Goal: Check status: Check status

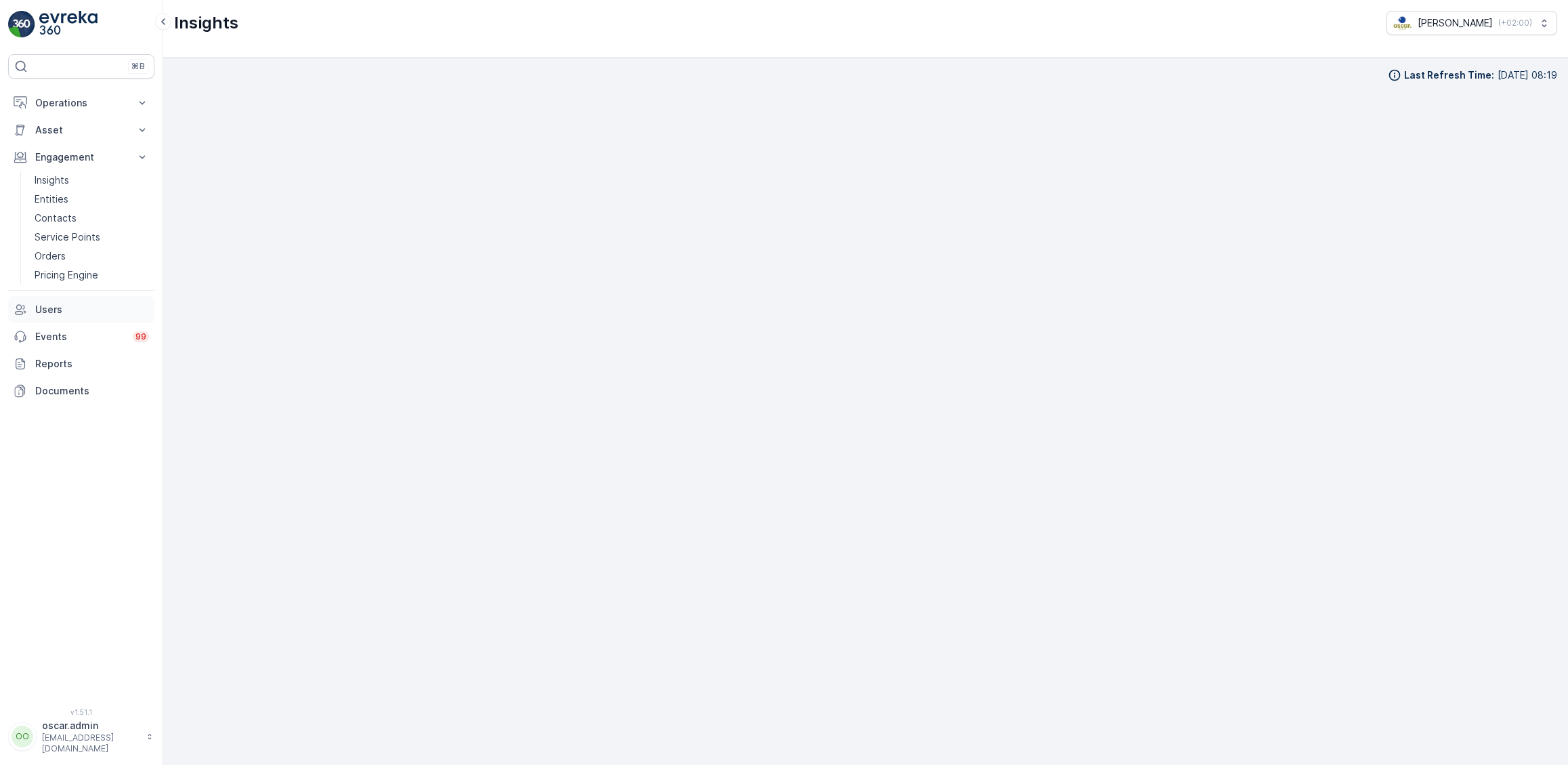
scroll to position [18, 0]
click at [74, 106] on p "Operations" at bounding box center [81, 103] width 92 height 14
click at [66, 182] on p "Cockpit" at bounding box center [53, 183] width 35 height 14
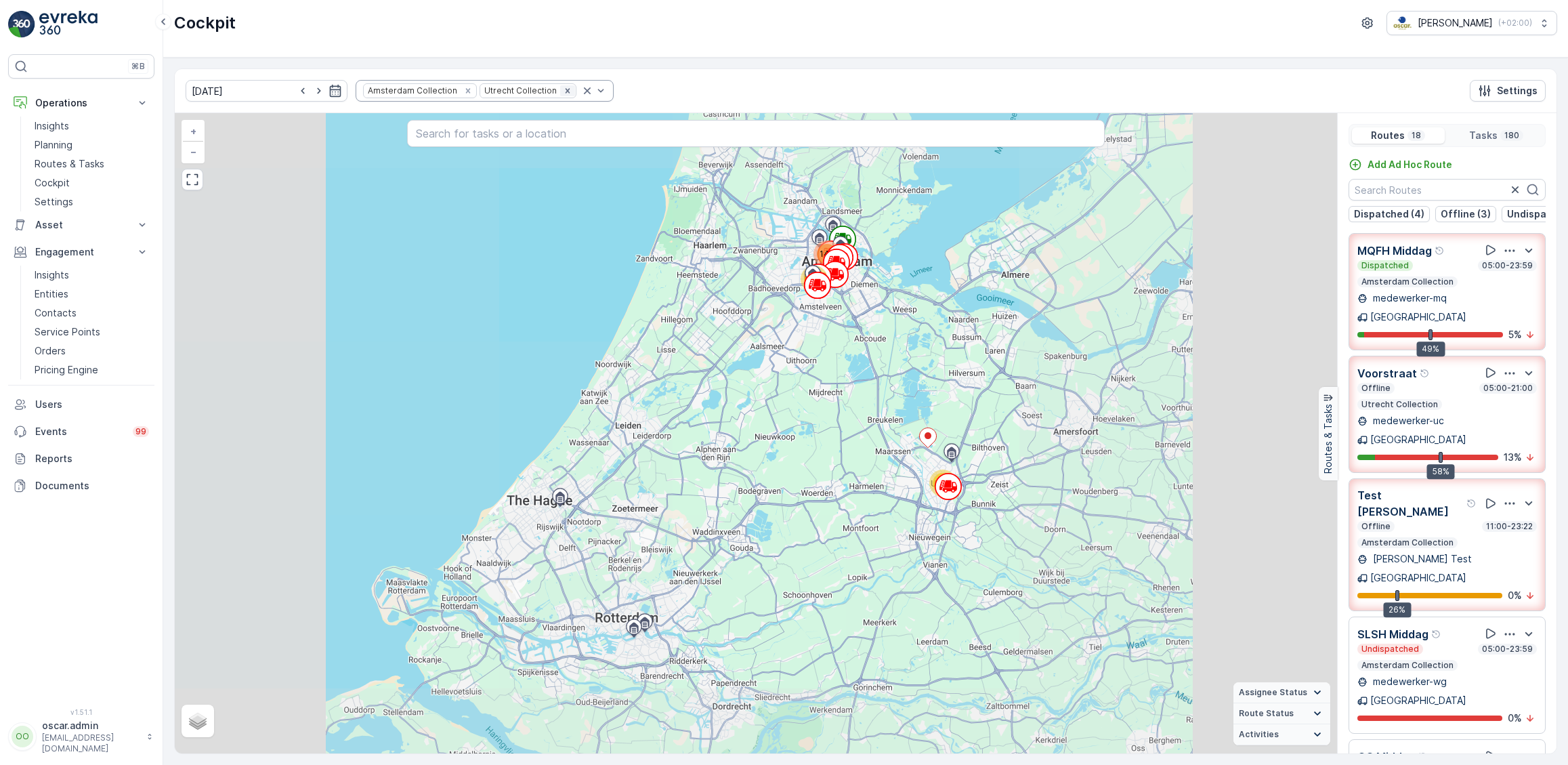
click at [563, 87] on icon "Remove Utrecht Collection" at bounding box center [568, 91] width 10 height 10
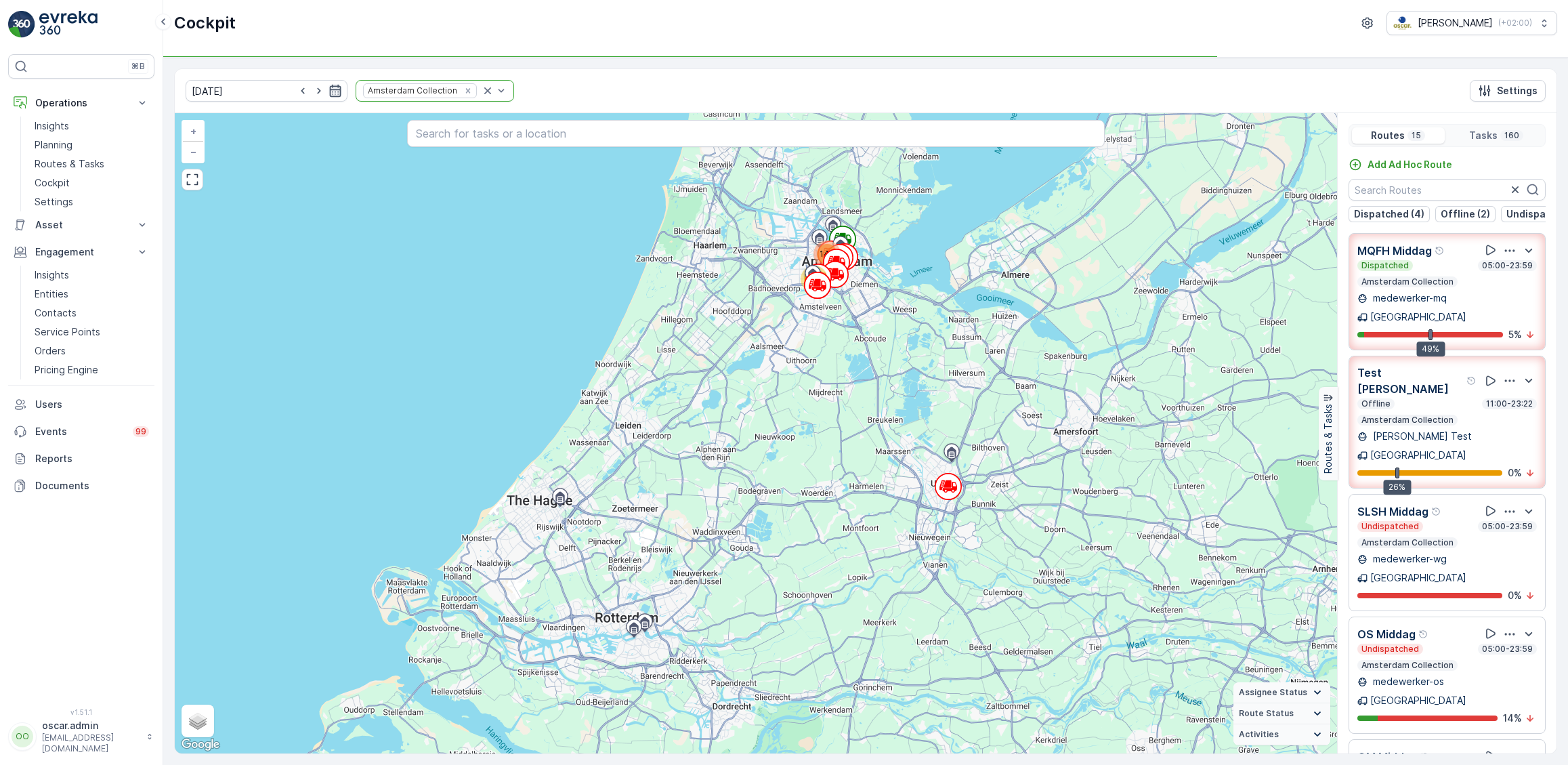
click at [330, 93] on icon "button" at bounding box center [336, 91] width 12 height 12
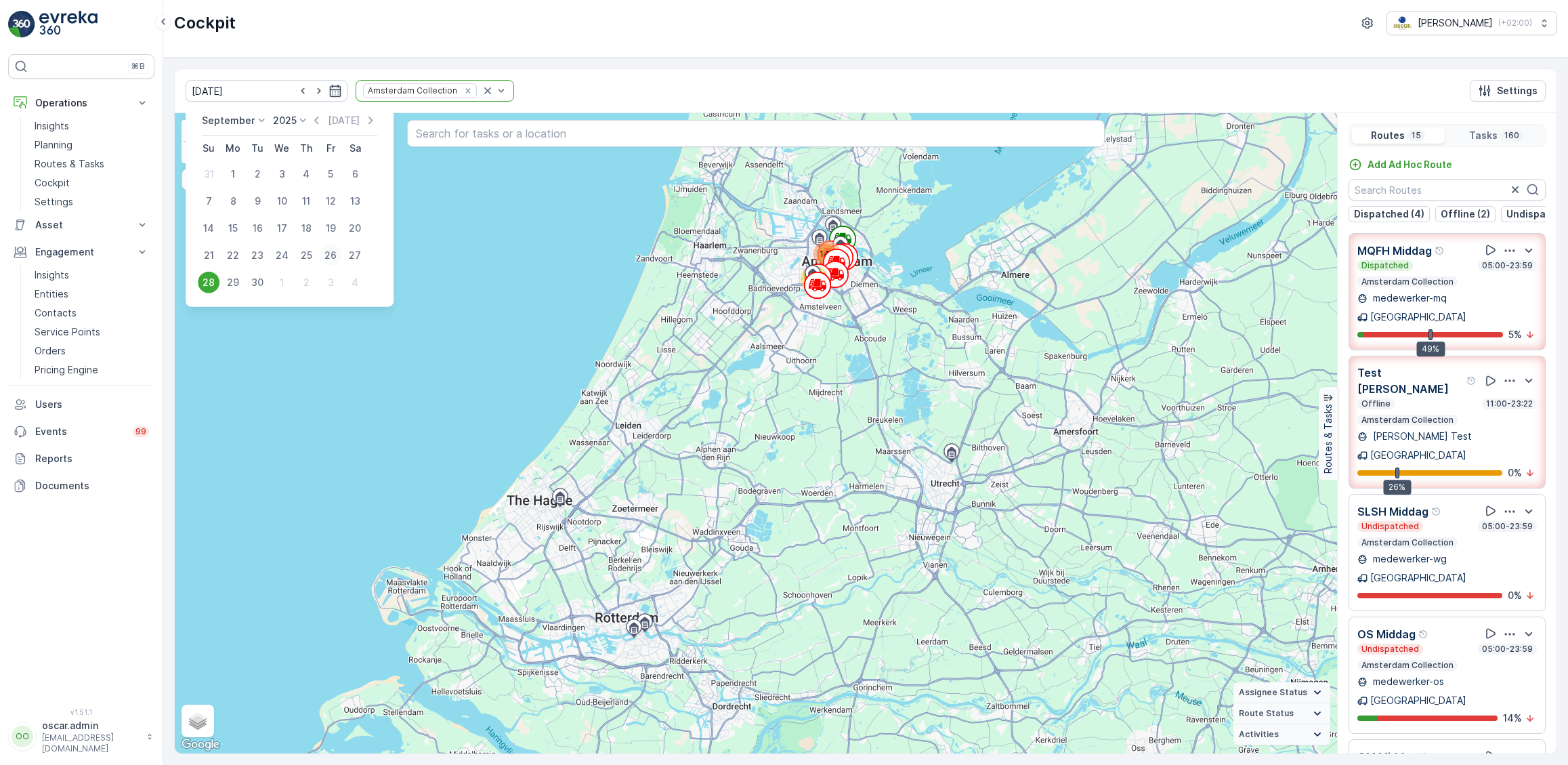
click at [329, 257] on div "26" at bounding box center [331, 255] width 22 height 22
type input "[DATE]"
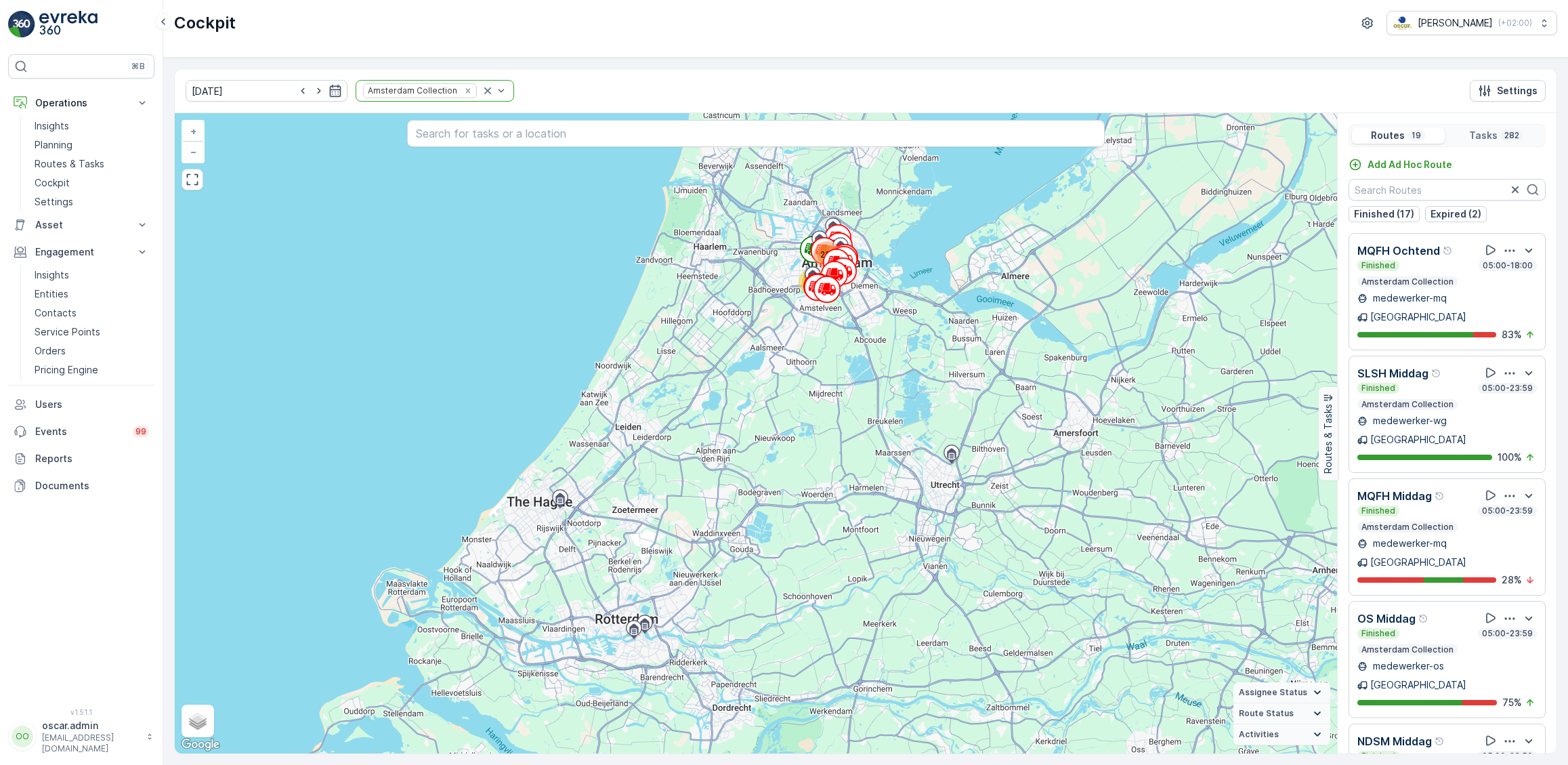
click at [1436, 252] on p "MQFH Ochtend" at bounding box center [1399, 250] width 83 height 16
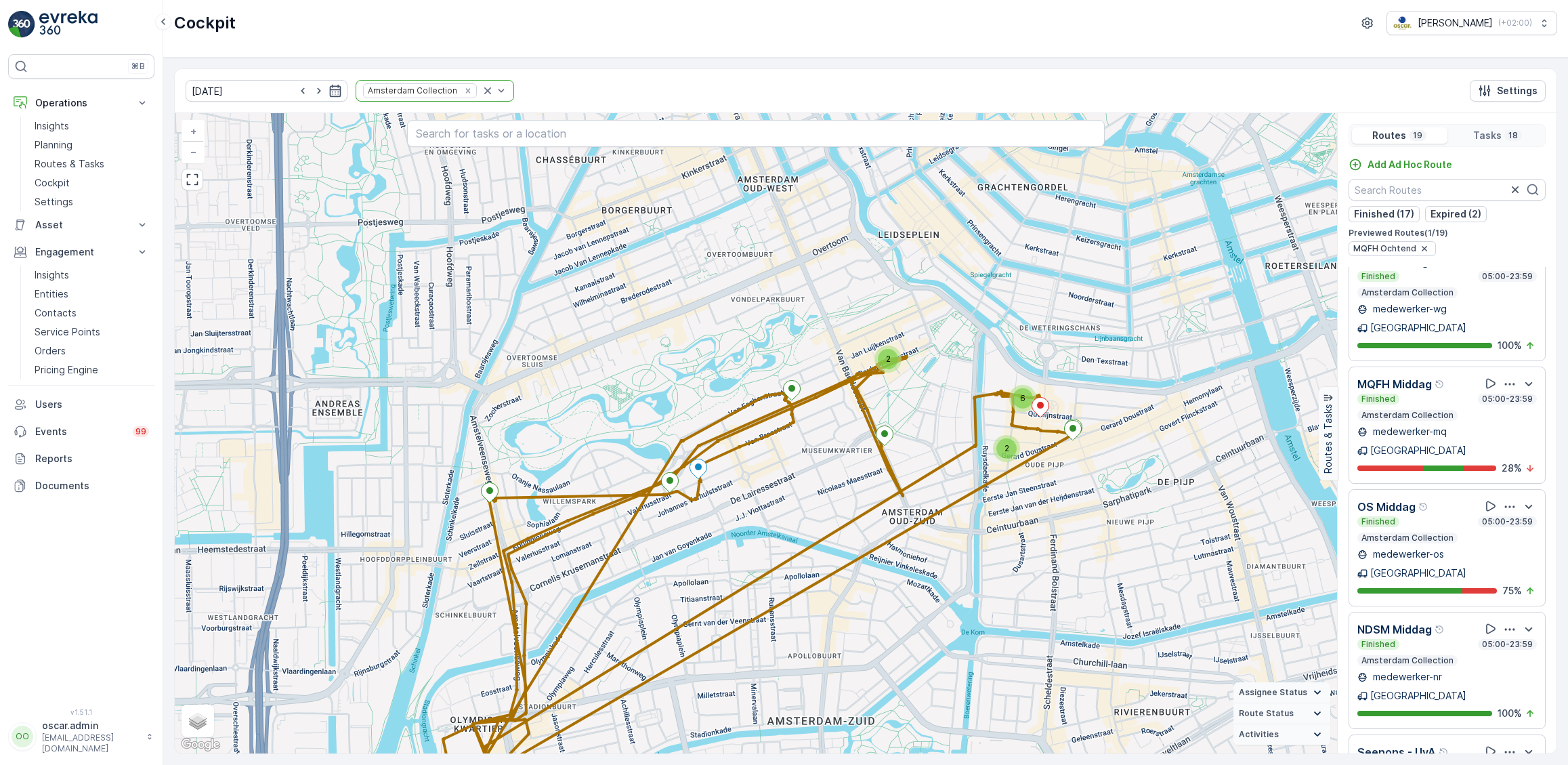
scroll to position [162, 0]
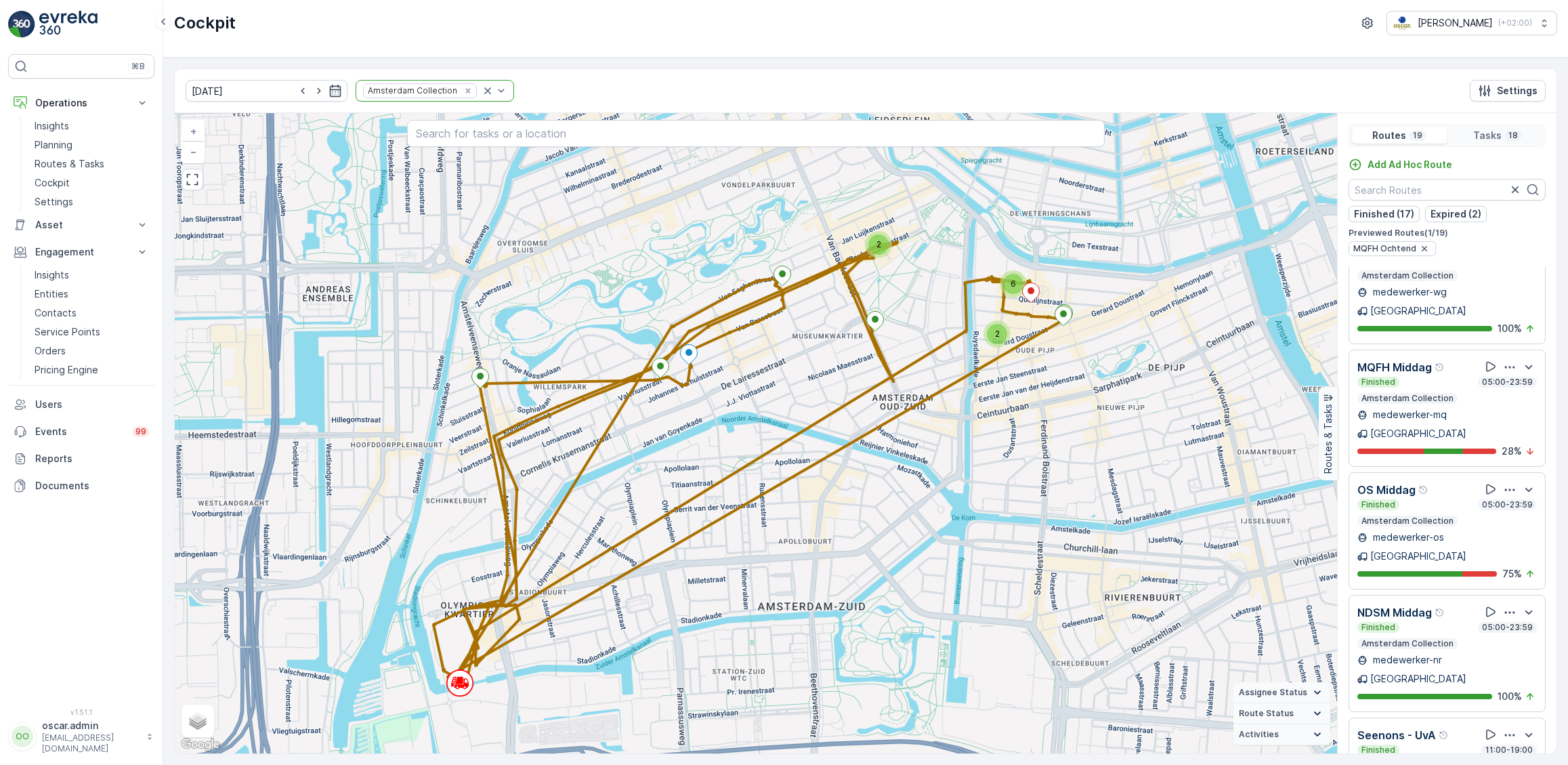
drag, startPoint x: 1058, startPoint y: 583, endPoint x: 1047, endPoint y: 467, distance: 116.5
click at [1047, 467] on div "2 2 6 + − Satellite Roadmap Terrain Hybrid Leaflet Keyboard shortcuts Map Data …" at bounding box center [756, 433] width 1163 height 640
click at [454, 677] on circle at bounding box center [459, 682] width 26 height 26
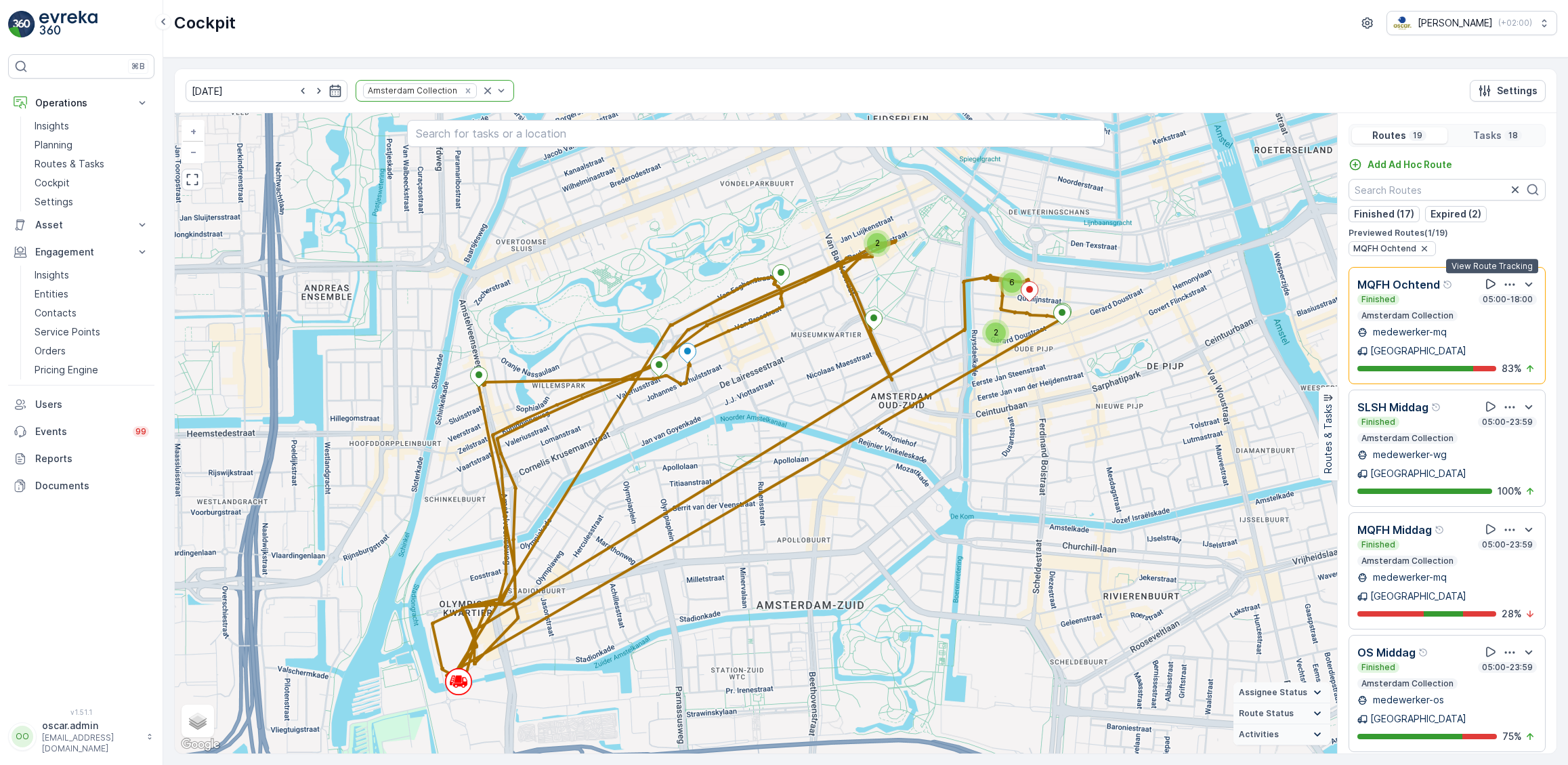
click at [1493, 278] on icon at bounding box center [1491, 284] width 14 height 14
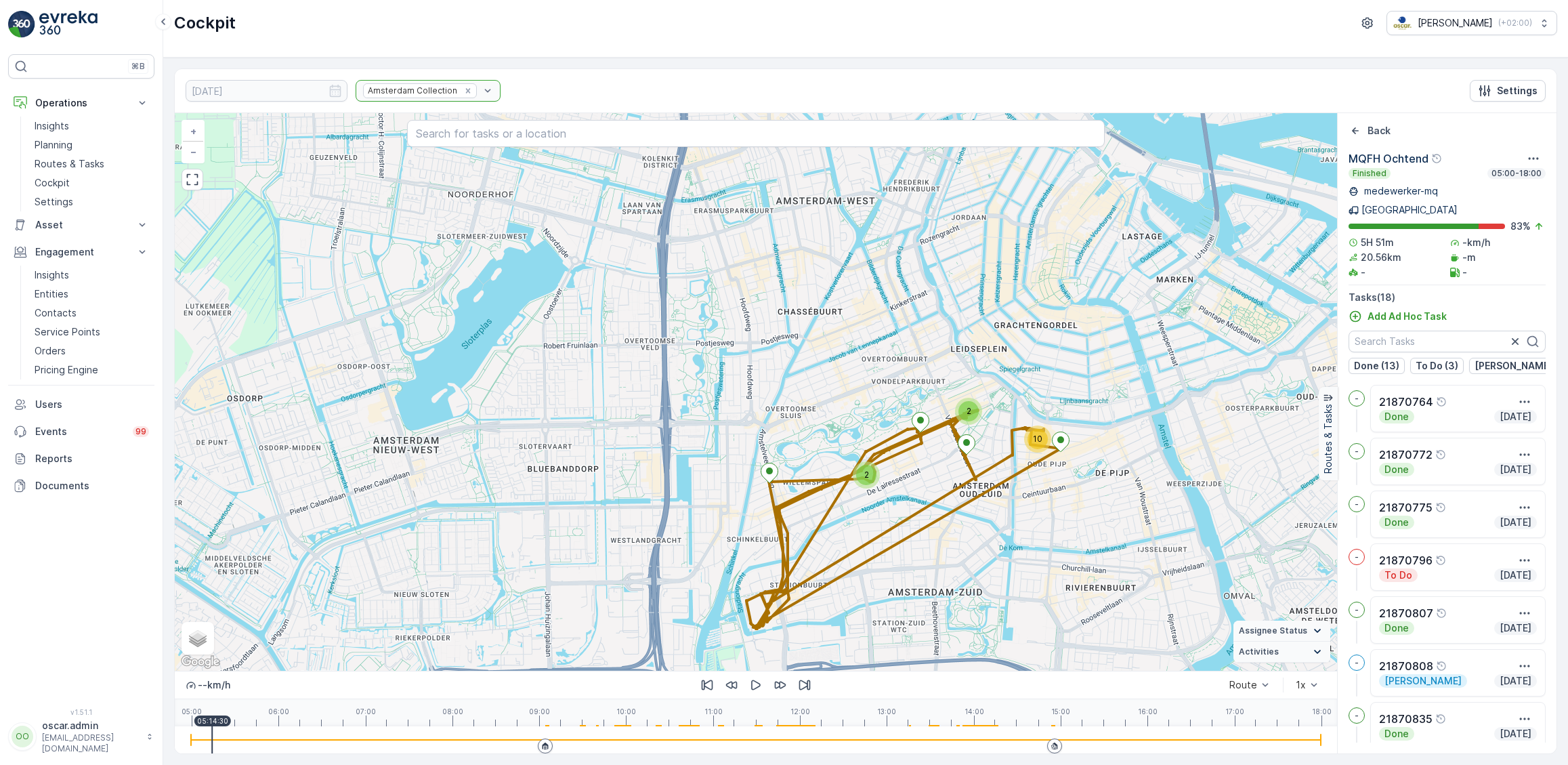
click at [212, 733] on div at bounding box center [756, 740] width 1130 height 27
click at [256, 751] on div at bounding box center [756, 740] width 1130 height 27
click at [319, 740] on div at bounding box center [756, 740] width 1130 height 1
click at [212, 732] on div at bounding box center [756, 740] width 1130 height 27
drag, startPoint x: 188, startPoint y: 737, endPoint x: 292, endPoint y: 757, distance: 105.9
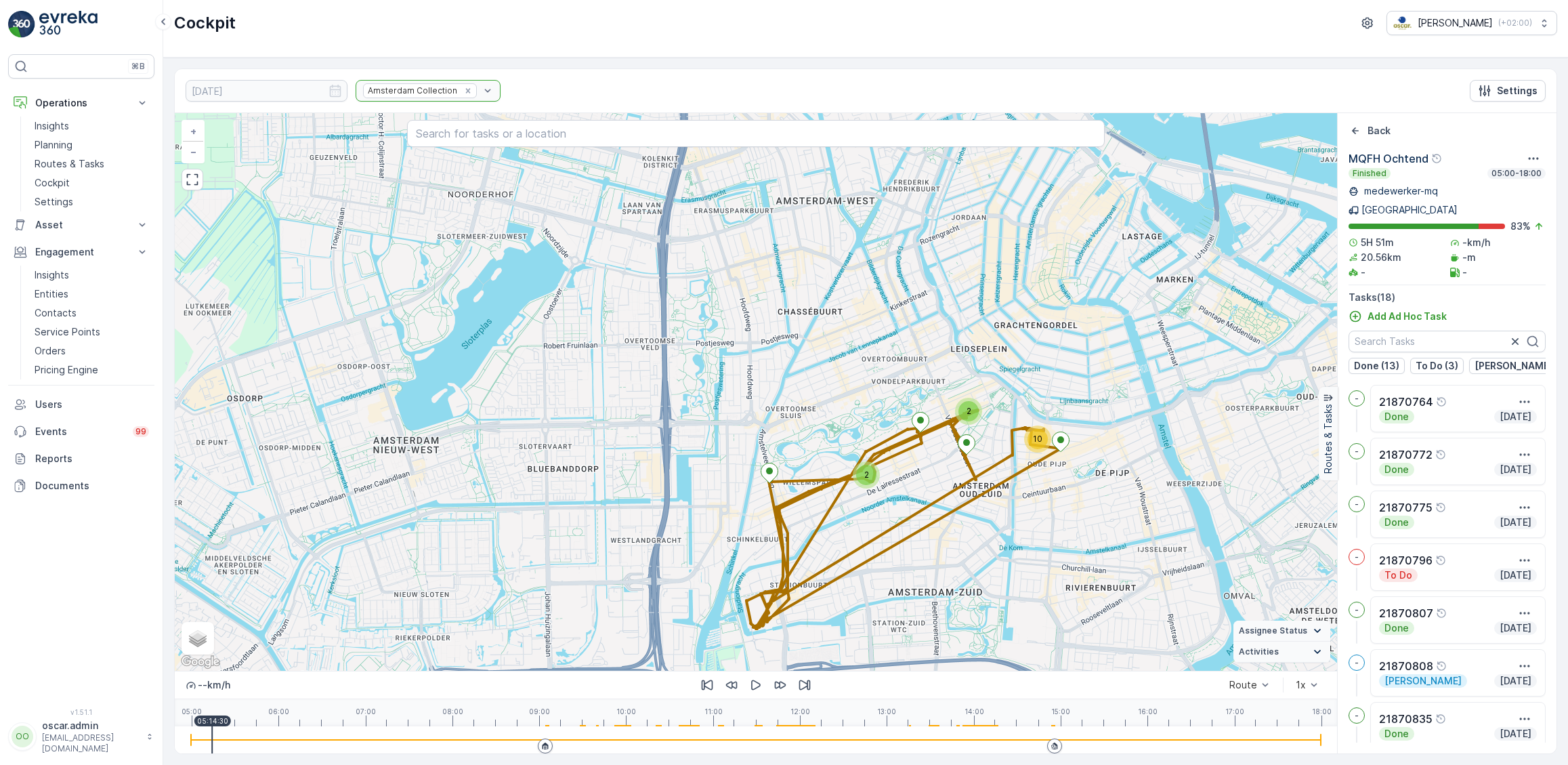
click at [292, 753] on div "2 2 10 + − Satellite Roadmap Terrain Hybrid Leaflet Keyboard shortcuts Map Data…" at bounding box center [865, 433] width 1382 height 640
click at [196, 737] on div at bounding box center [756, 740] width 1130 height 27
click at [532, 740] on div at bounding box center [756, 740] width 1130 height 1
drag, startPoint x: 534, startPoint y: 739, endPoint x: 551, endPoint y: 742, distance: 17.3
click at [551, 742] on div at bounding box center [756, 740] width 1130 height 27
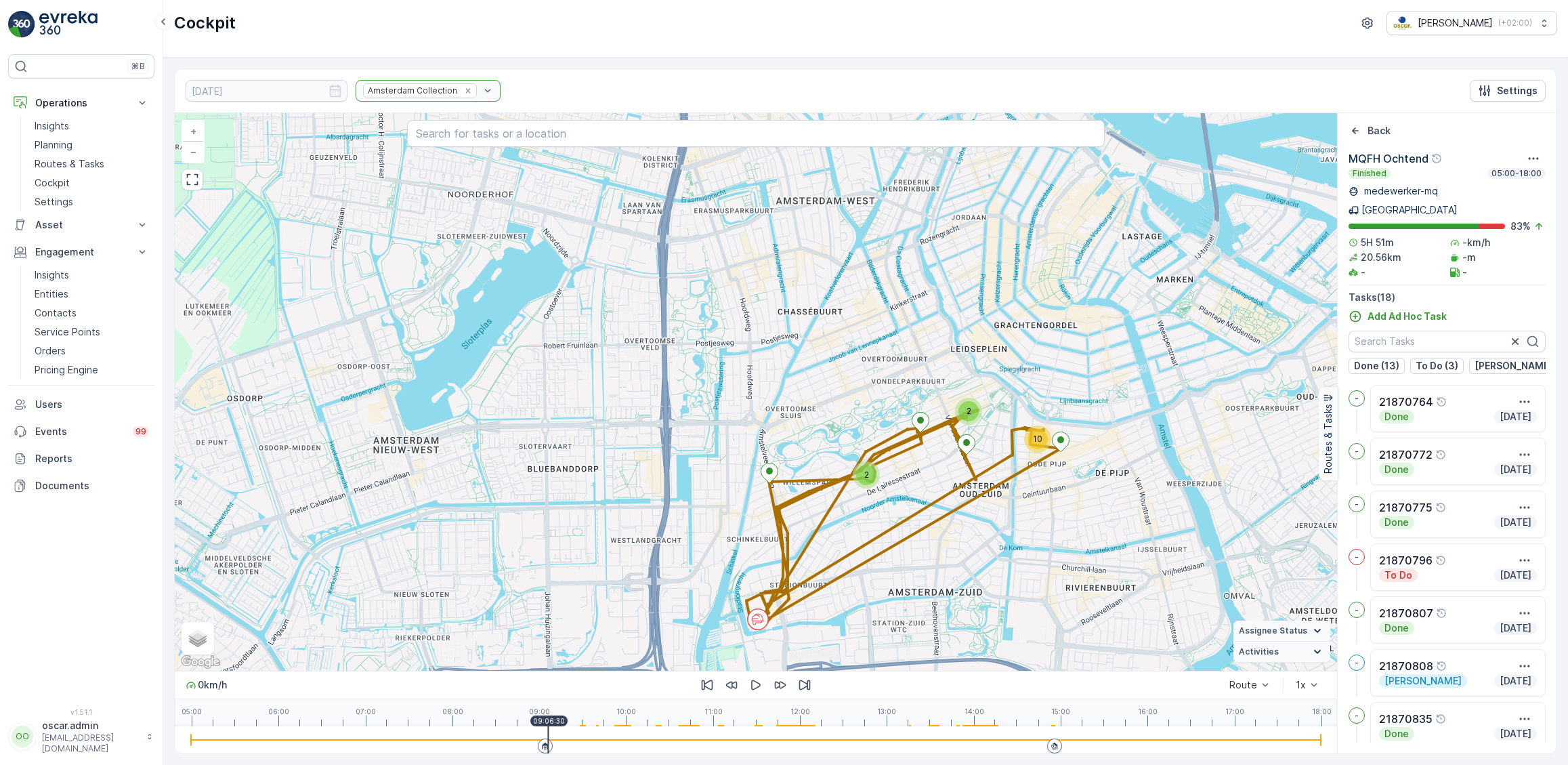
drag, startPoint x: 540, startPoint y: 740, endPoint x: 533, endPoint y: 741, distance: 7.1
click at [533, 741] on div at bounding box center [756, 740] width 1130 height 27
drag, startPoint x: 532, startPoint y: 741, endPoint x: 537, endPoint y: 747, distance: 7.8
click at [537, 747] on div at bounding box center [756, 740] width 1130 height 27
click at [540, 726] on div "08:59:00" at bounding box center [538, 721] width 38 height 11
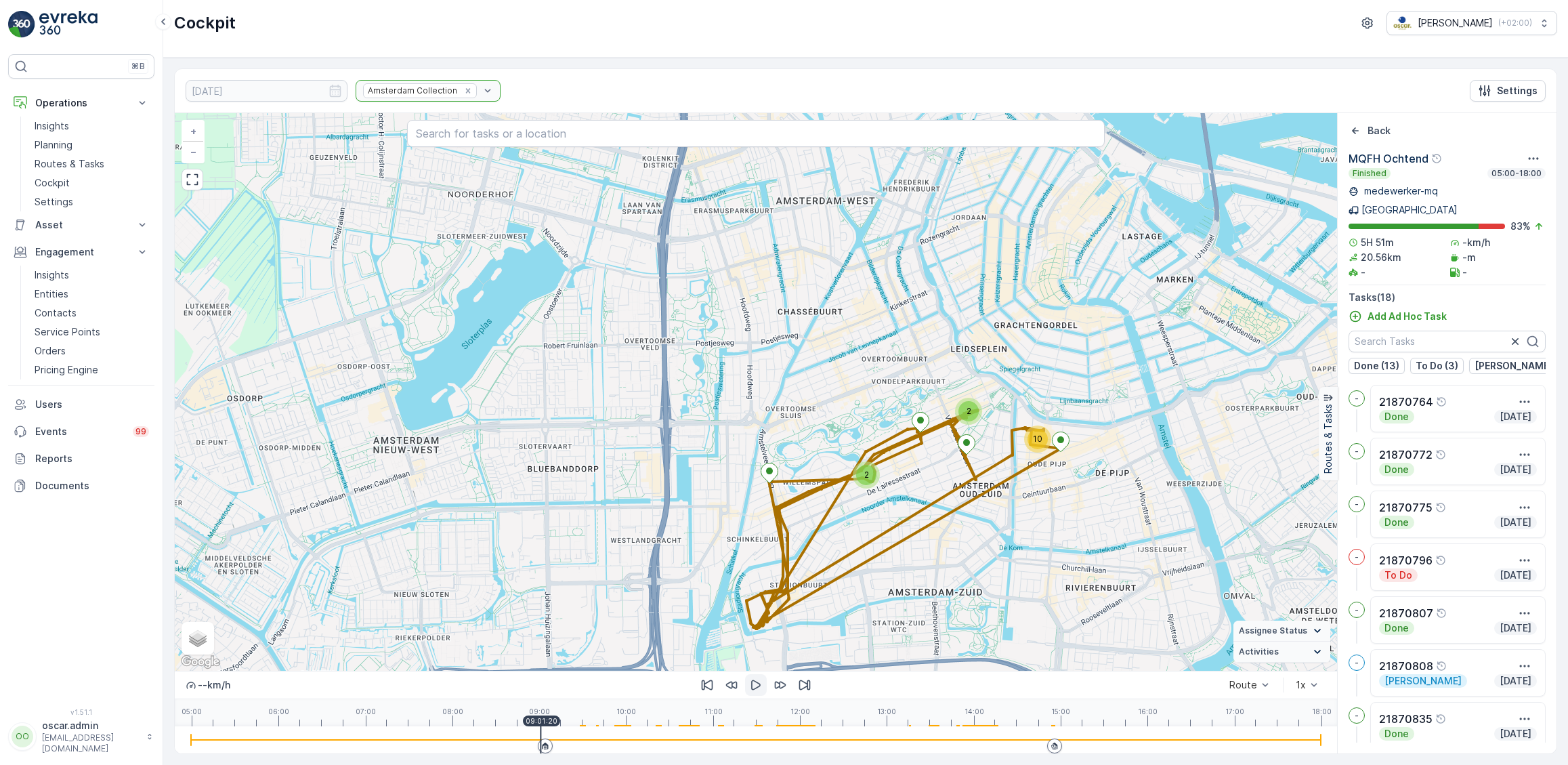
click at [752, 685] on icon "button" at bounding box center [756, 685] width 14 height 14
click at [783, 685] on icon "button" at bounding box center [781, 685] width 14 height 14
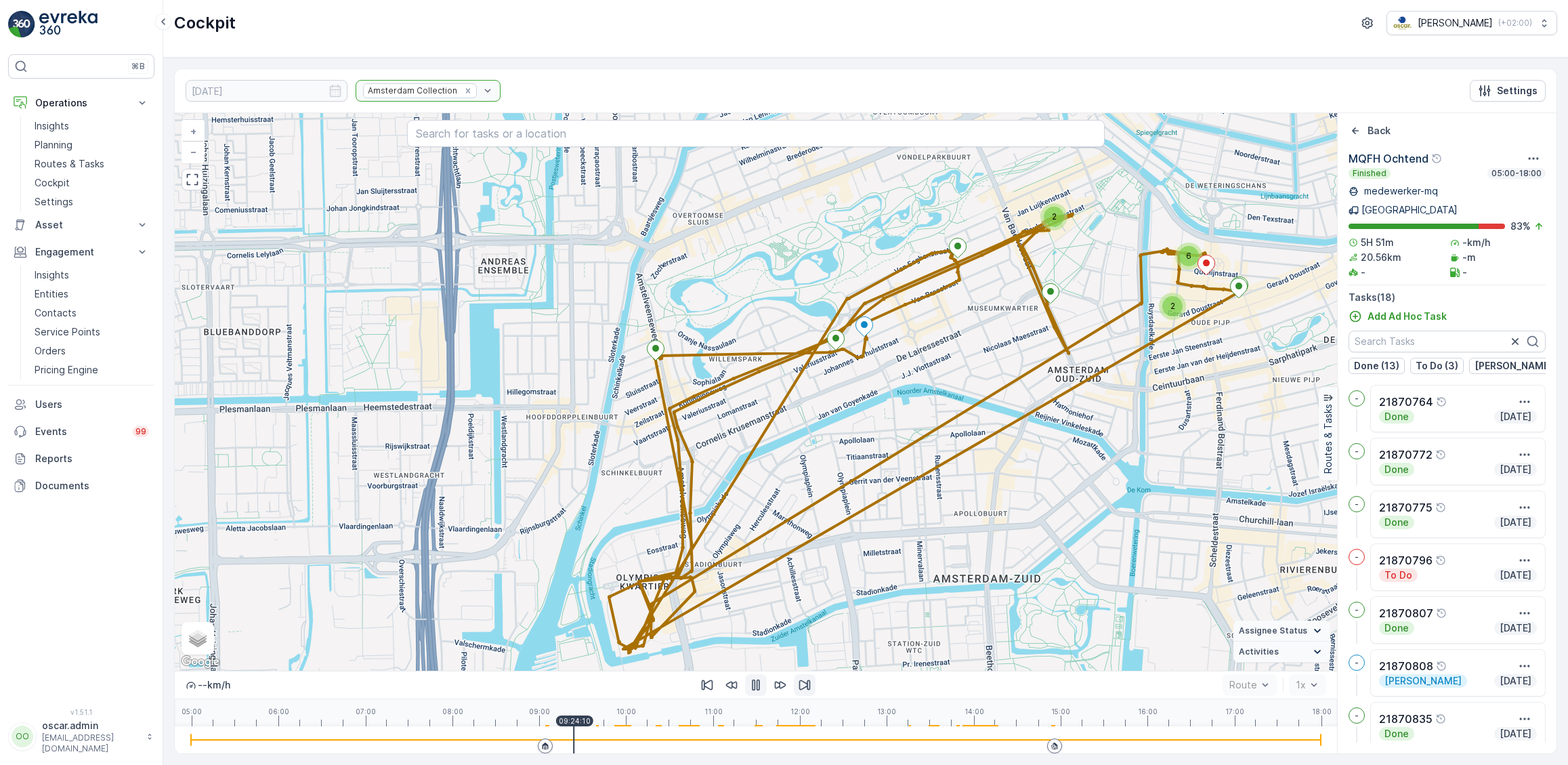
click at [807, 687] on icon "button" at bounding box center [805, 685] width 12 height 10
click at [761, 687] on icon "button" at bounding box center [756, 685] width 14 height 14
click at [627, 738] on div at bounding box center [756, 740] width 1130 height 27
click at [604, 735] on div at bounding box center [756, 740] width 1130 height 27
click at [597, 736] on div at bounding box center [756, 740] width 1130 height 27
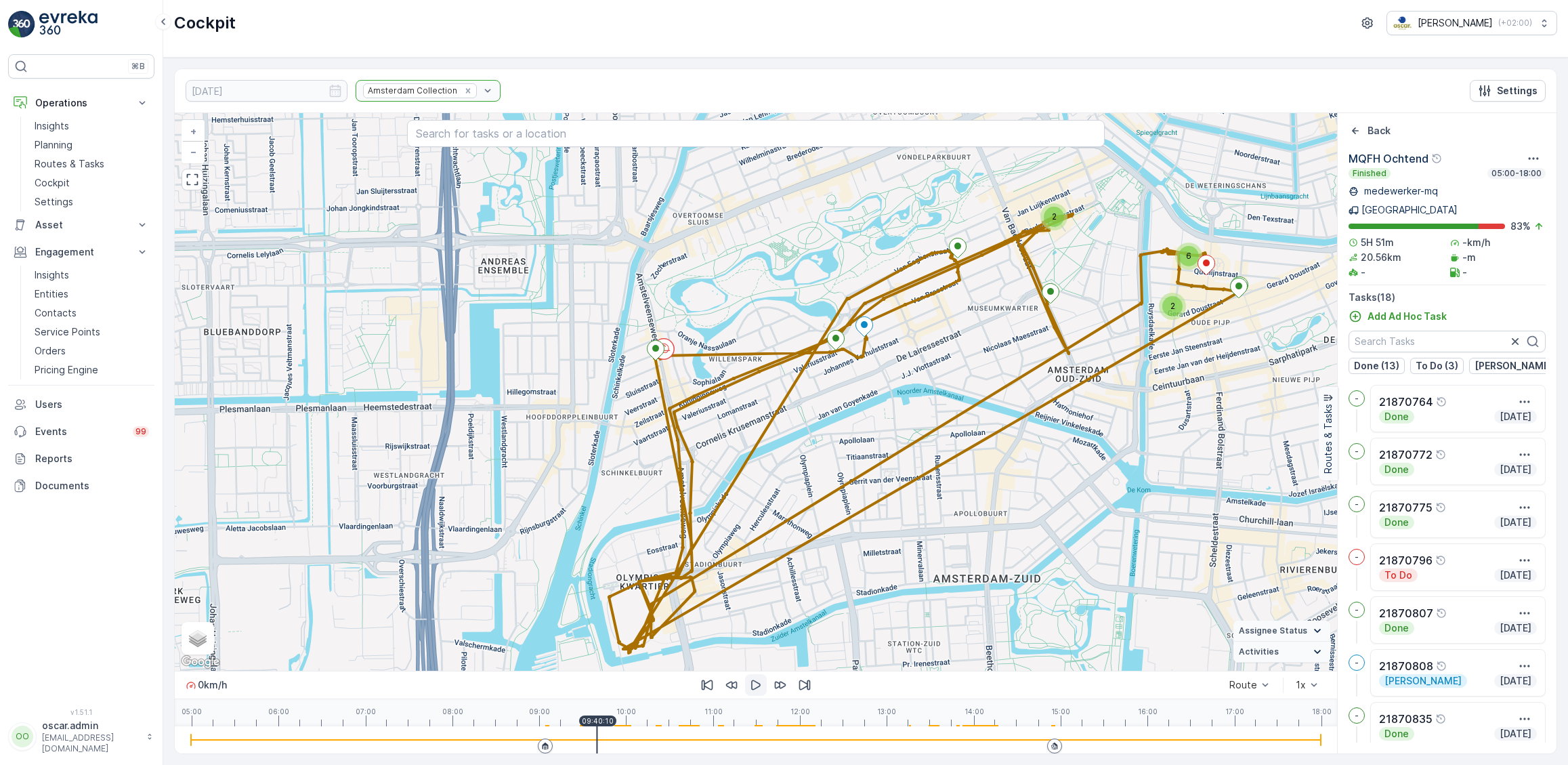
click at [597, 736] on div at bounding box center [597, 740] width 1 height 27
click at [574, 736] on div at bounding box center [756, 740] width 1130 height 27
click at [592, 736] on div at bounding box center [756, 740] width 1130 height 27
click at [630, 740] on div at bounding box center [756, 740] width 1130 height 1
click at [686, 734] on div at bounding box center [756, 740] width 1130 height 27
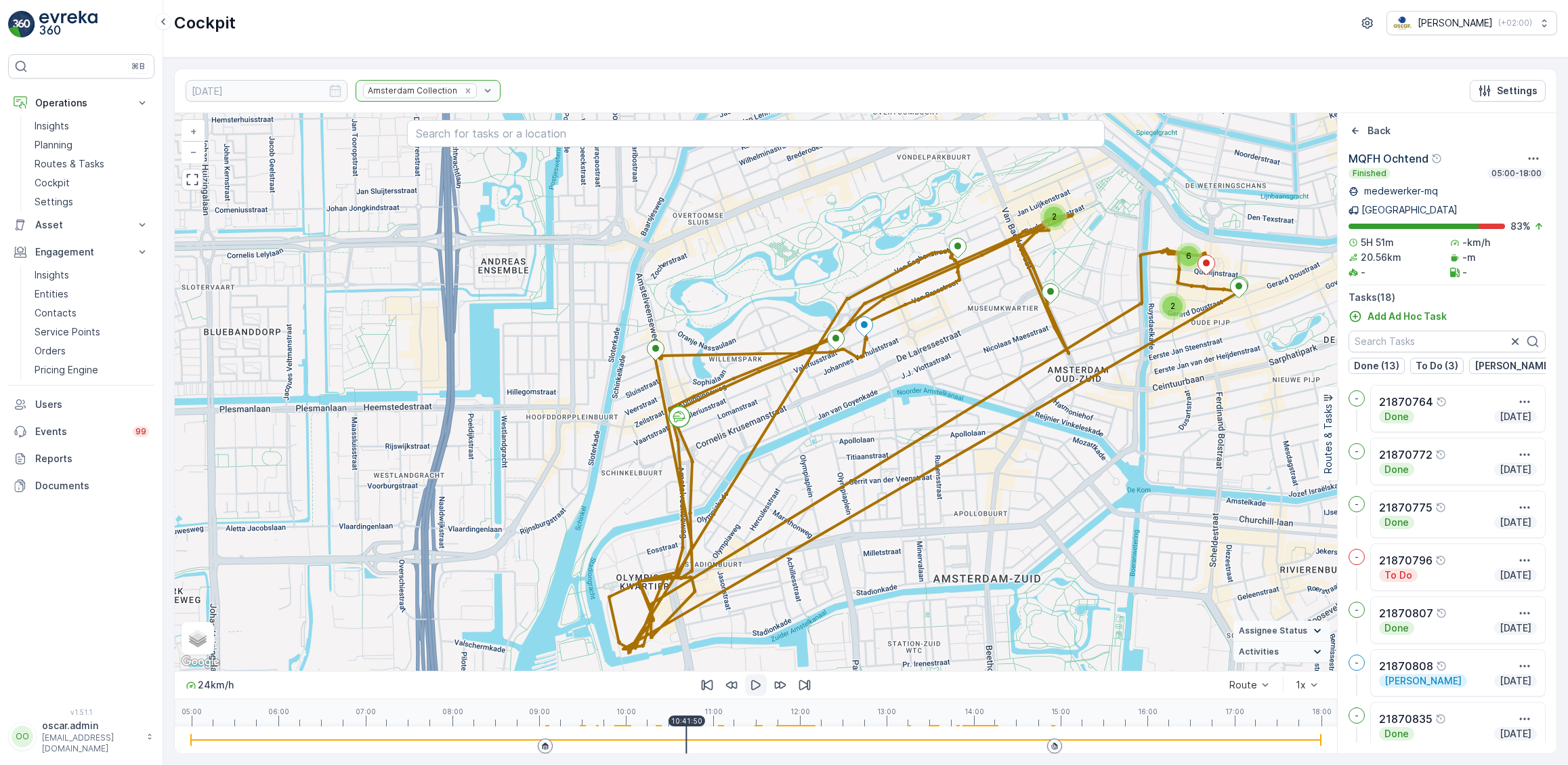
click at [721, 734] on div at bounding box center [756, 740] width 1130 height 27
click at [738, 737] on div at bounding box center [756, 740] width 1130 height 27
click at [740, 740] on div at bounding box center [756, 740] width 1130 height 1
click at [706, 737] on div at bounding box center [756, 740] width 1130 height 27
click at [738, 735] on div at bounding box center [756, 740] width 1130 height 27
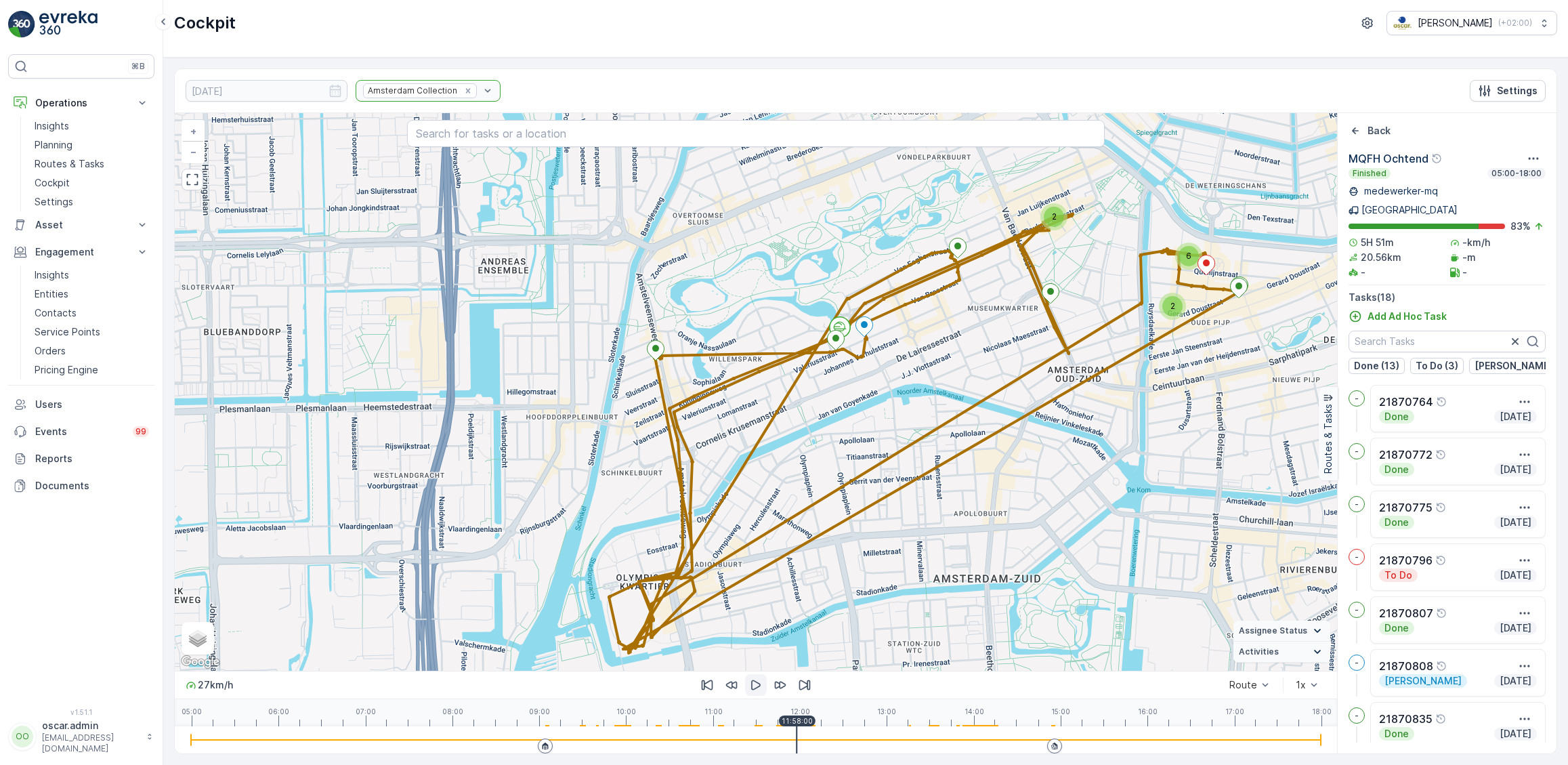
click at [797, 720] on div "05:00 06:00 07:00 08:00 09:00 10:00 11:00 12:00 13:00 14:00 15:00 16:00 17:00 1…" at bounding box center [756, 713] width 1130 height 27
drag, startPoint x: 796, startPoint y: 730, endPoint x: 648, endPoint y: 744, distance: 148.7
click at [648, 744] on div at bounding box center [756, 740] width 1130 height 27
drag, startPoint x: 647, startPoint y: 743, endPoint x: 1313, endPoint y: 719, distance: 666.4
click at [1313, 719] on div "-- km/h Route 1x 05:00 06:00 07:00 08:00 09:00 10:00 11:00 12:00 13:00 14:00 15…" at bounding box center [756, 712] width 1163 height 83
